Goal: Task Accomplishment & Management: Manage account settings

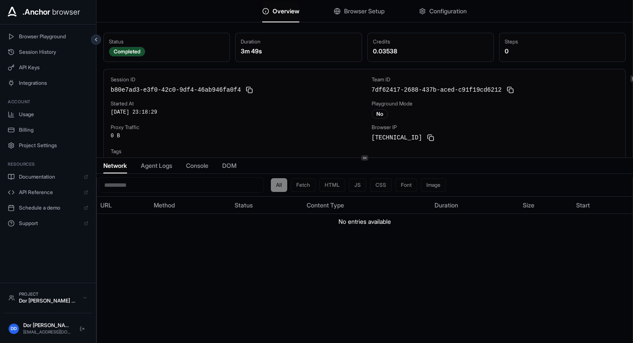
click at [349, 9] on span "Browser Setup" at bounding box center [364, 11] width 40 height 9
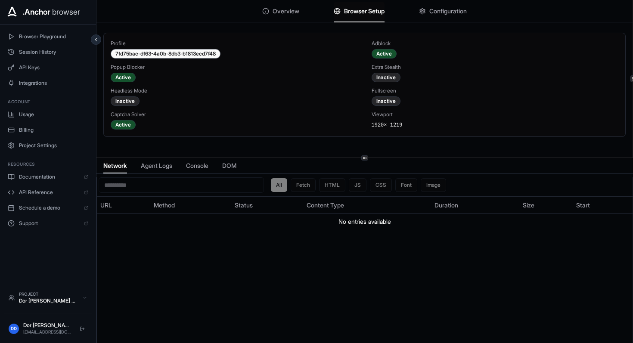
click at [289, 14] on span "Overview" at bounding box center [285, 11] width 27 height 9
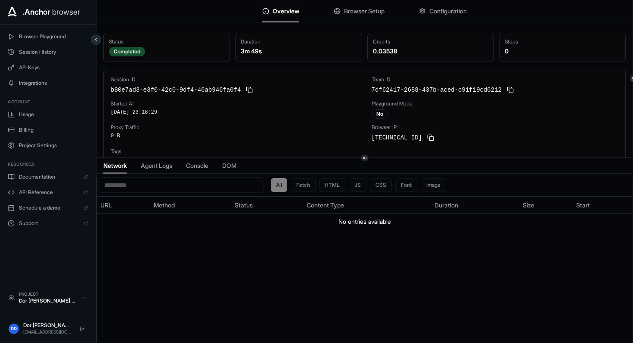
click at [353, 14] on span "Browser Setup" at bounding box center [364, 11] width 40 height 9
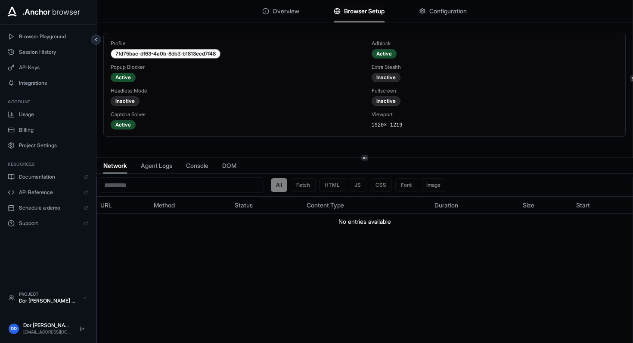
click at [446, 11] on span "Configuration" at bounding box center [447, 11] width 37 height 9
click at [371, 10] on span "Browser Setup" at bounding box center [364, 11] width 40 height 9
click at [272, 12] on span "Overview" at bounding box center [285, 11] width 27 height 9
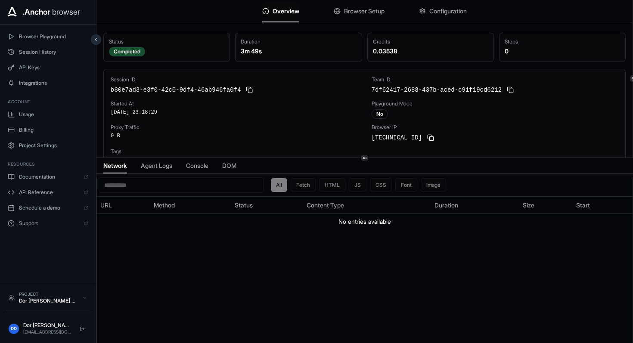
click at [200, 17] on div "Overview Browser Setup Configuration" at bounding box center [364, 11] width 536 height 22
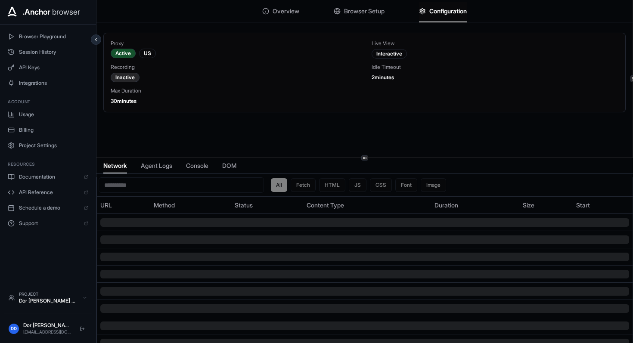
click at [438, 14] on span "Configuration" at bounding box center [447, 11] width 37 height 9
click at [364, 10] on span "Browser Setup" at bounding box center [364, 11] width 40 height 9
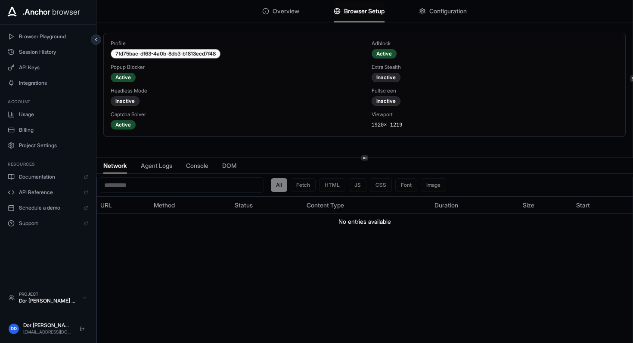
click at [443, 12] on span "Configuration" at bounding box center [447, 11] width 37 height 9
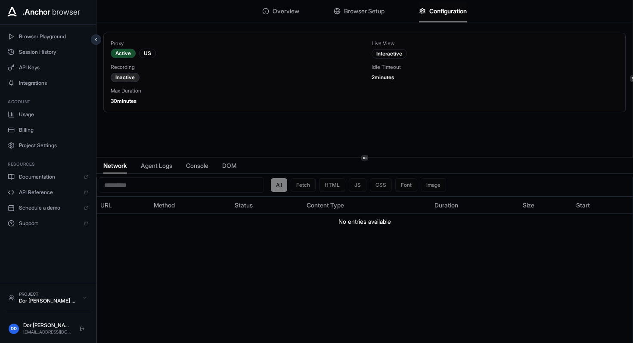
click at [371, 13] on span "Browser Setup" at bounding box center [364, 11] width 40 height 9
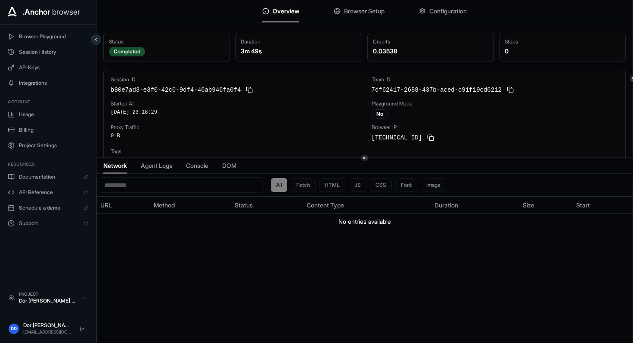
click at [274, 9] on span "Overview" at bounding box center [285, 11] width 27 height 9
click at [246, 93] on button at bounding box center [249, 90] width 10 height 10
click at [192, 170] on span "Console" at bounding box center [197, 165] width 22 height 9
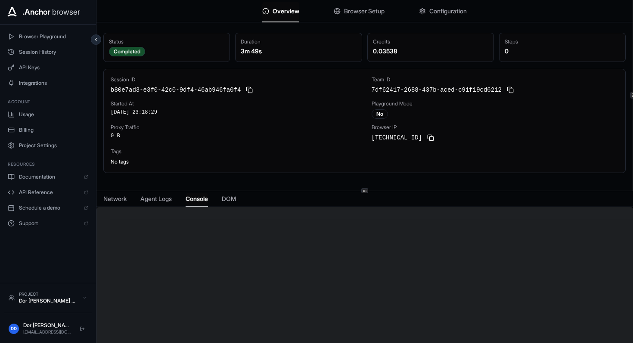
click at [364, 189] on icon at bounding box center [364, 191] width 4 height 4
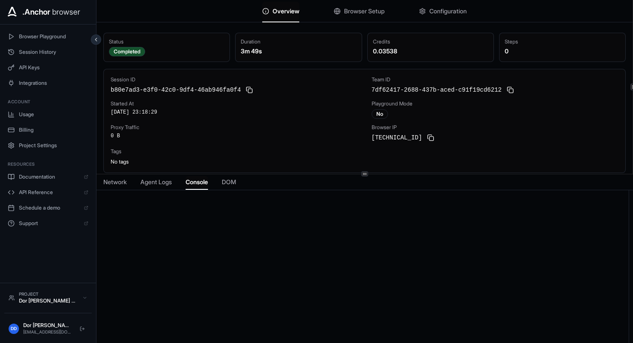
click at [364, 174] on icon at bounding box center [364, 174] width 4 height 4
click at [439, 7] on span "Configuration" at bounding box center [447, 11] width 37 height 9
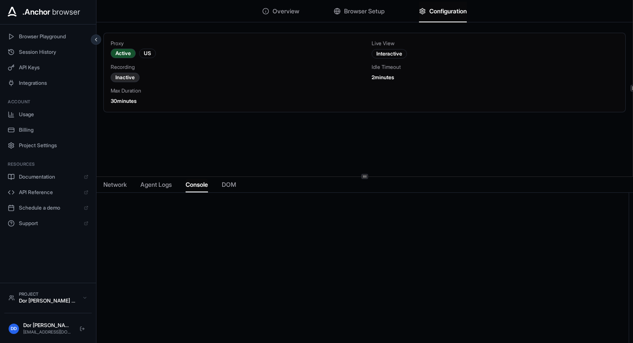
click at [369, 13] on span "Browser Setup" at bounding box center [364, 11] width 40 height 9
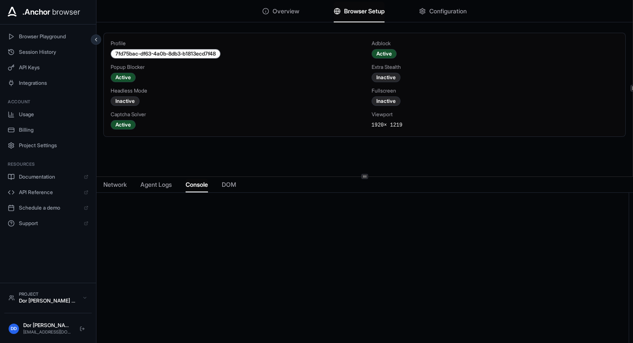
click at [282, 12] on span "Overview" at bounding box center [285, 11] width 27 height 9
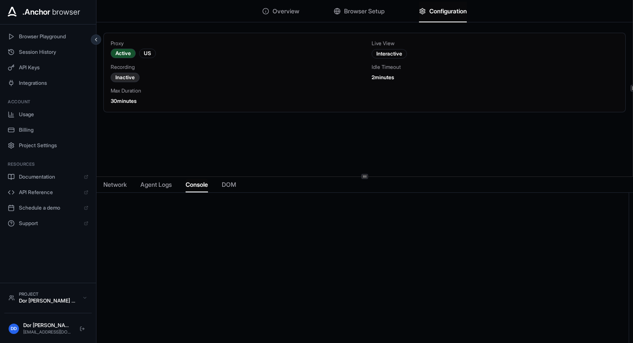
click at [448, 8] on span "Configuration" at bounding box center [447, 11] width 37 height 9
click at [346, 12] on span "Browser Setup" at bounding box center [364, 11] width 40 height 9
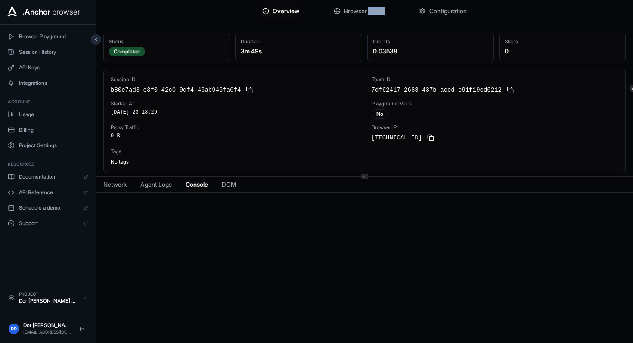
click at [279, 10] on span "Overview" at bounding box center [285, 11] width 27 height 9
click at [151, 185] on span "Agent Logs" at bounding box center [155, 184] width 31 height 9
click at [230, 183] on span "DOM" at bounding box center [229, 184] width 14 height 9
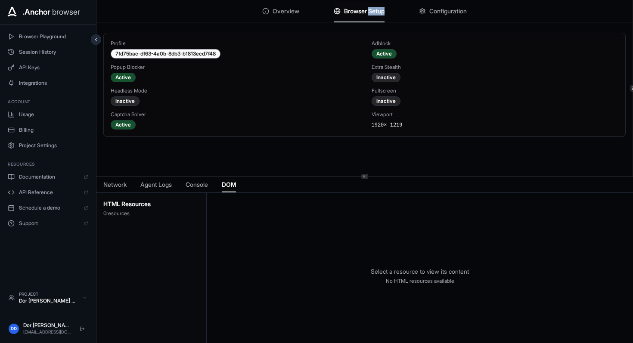
click at [352, 12] on span "Browser Setup" at bounding box center [364, 11] width 40 height 9
click at [441, 75] on div "Extra Stealth Inactive" at bounding box center [494, 73] width 247 height 19
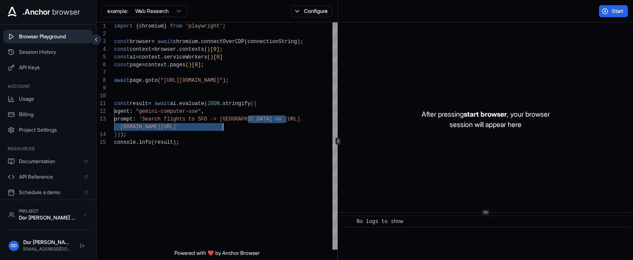
scroll to position [15, 0]
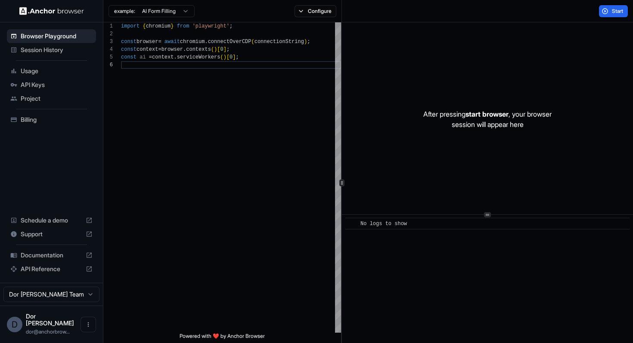
scroll to position [39, 0]
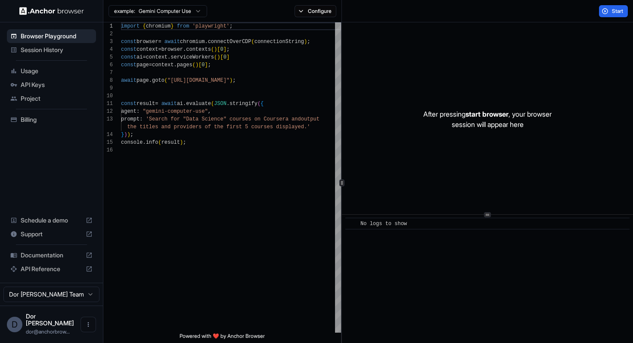
scroll to position [77, 0]
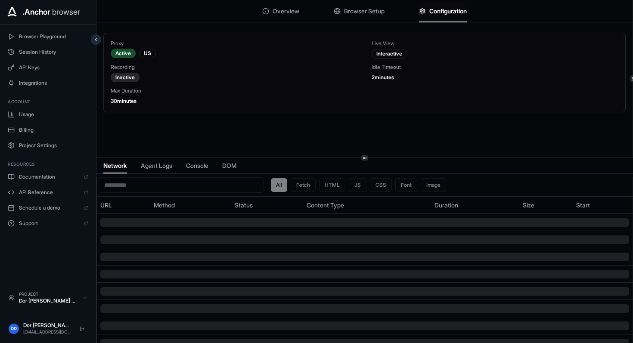
click at [441, 9] on span "Configuration" at bounding box center [447, 11] width 37 height 9
click at [367, 6] on button "Browser Setup" at bounding box center [359, 11] width 51 height 19
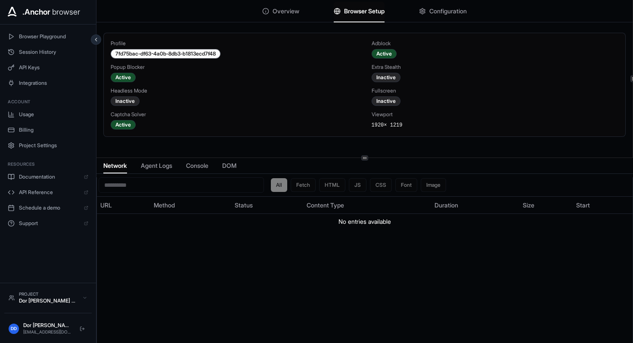
click at [484, 84] on div "Profile 7fd75bac-df63-4a0b-8db3-b1813ecd7f48 Adblock Active Popup Blocker Activ…" at bounding box center [364, 85] width 507 height 90
click at [447, 40] on div "Adblock" at bounding box center [494, 43] width 247 height 7
click at [464, 85] on div "Profile 7fd75bac-df63-4a0b-8db3-b1813ecd7f48 Adblock Active Popup Blocker Activ…" at bounding box center [364, 85] width 507 height 90
click at [306, 69] on div "Popup Blocker" at bounding box center [234, 67] width 247 height 7
